Goal: Go to known website: Access a specific website the user already knows

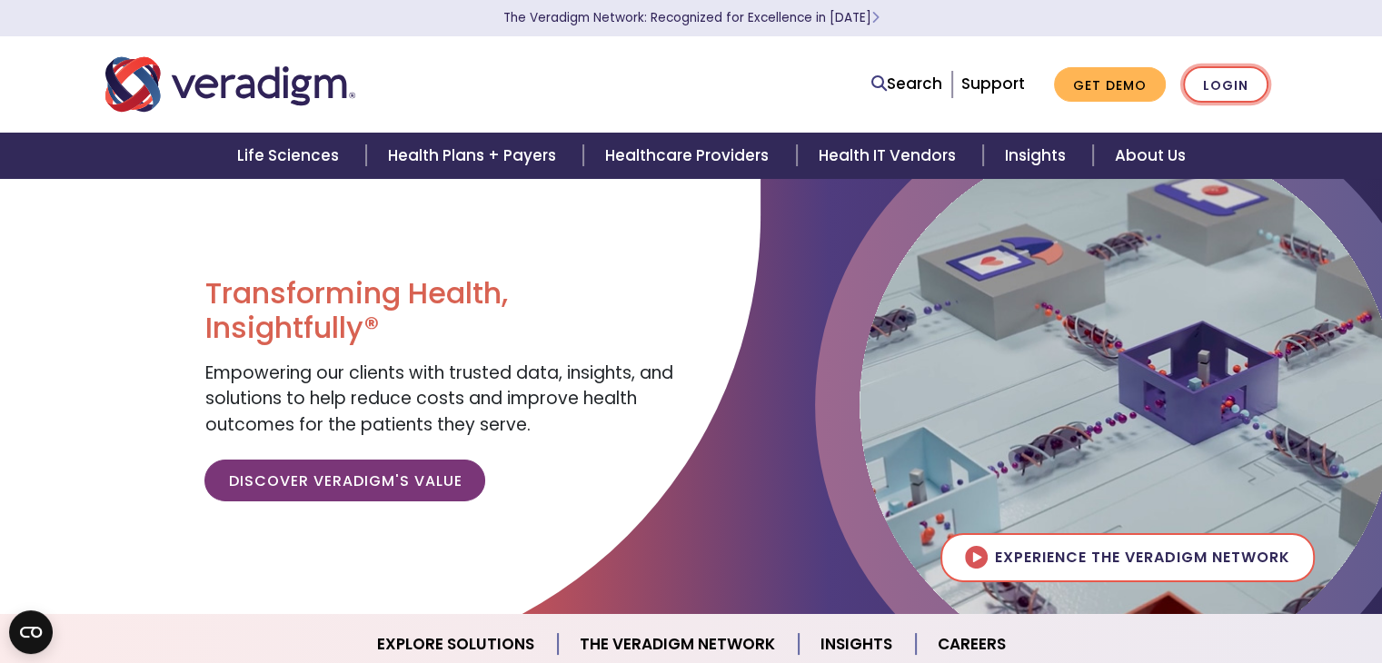
click at [1217, 95] on link "Login" at bounding box center [1225, 84] width 85 height 37
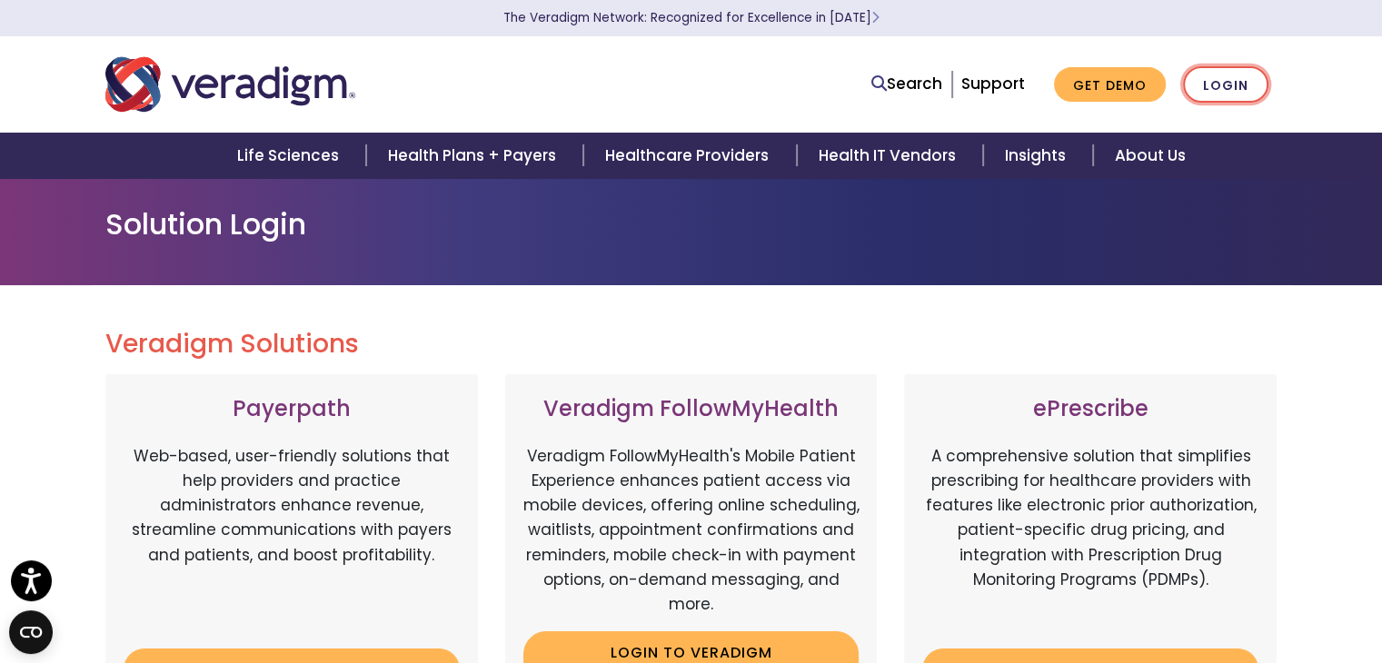
click at [1248, 75] on link "Login" at bounding box center [1225, 84] width 85 height 37
click at [1214, 78] on link "Login" at bounding box center [1225, 84] width 85 height 37
click at [1225, 71] on link "Login" at bounding box center [1225, 84] width 85 height 37
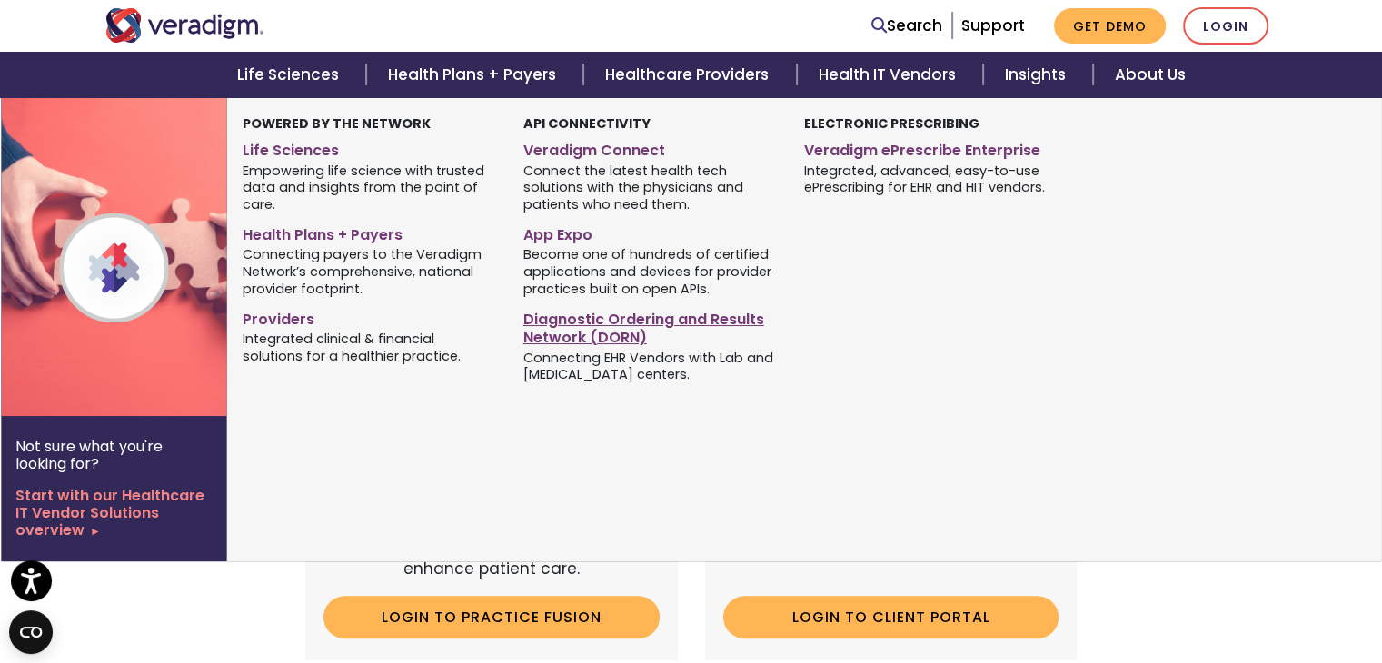
scroll to position [371, 0]
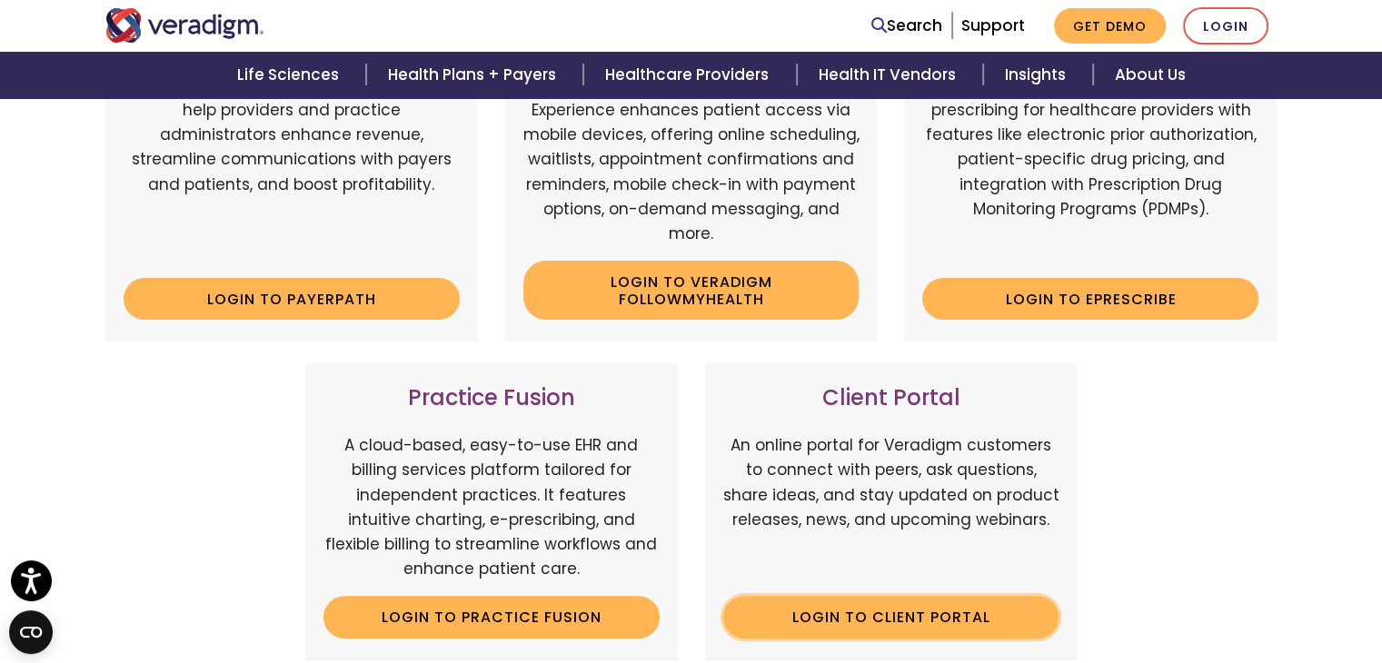
click at [798, 613] on link "Login to Client Portal" at bounding box center [891, 617] width 336 height 42
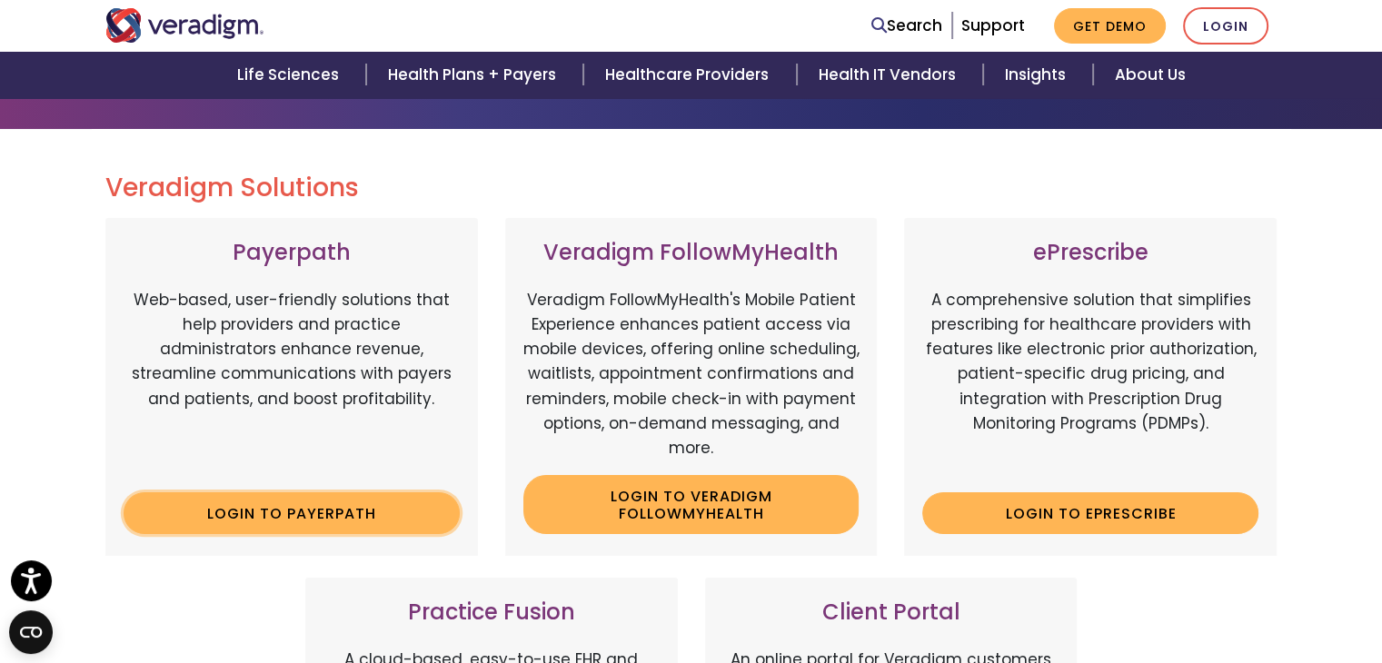
scroll to position [0, 0]
